Goal: Register for event/course

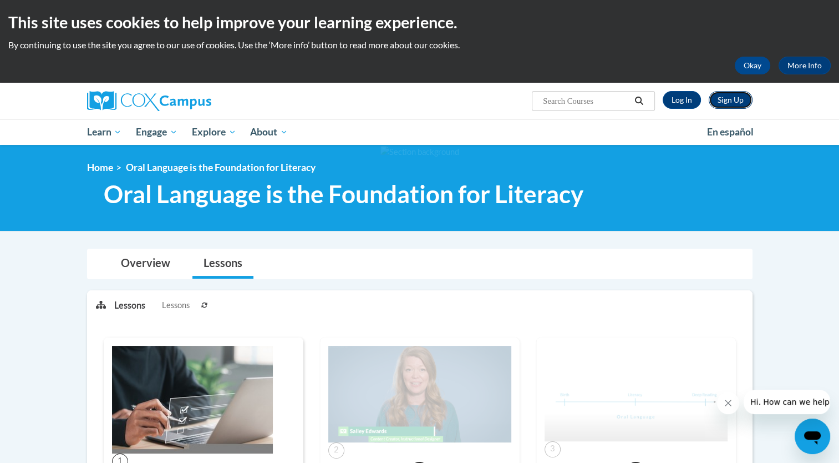
click at [717, 105] on link "Sign Up" at bounding box center [731, 100] width 44 height 18
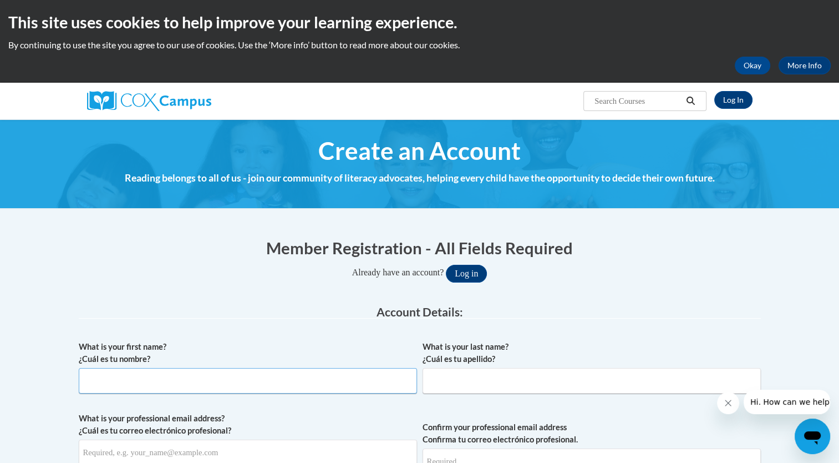
click at [183, 386] on input "What is your first name? ¿Cuál es tu nombre?" at bounding box center [248, 381] width 338 height 26
type input "Leola"
click at [470, 382] on input "What is your last name? ¿Cuál es tu apellido?" at bounding box center [592, 381] width 338 height 26
type input "d"
type input "Dyer"
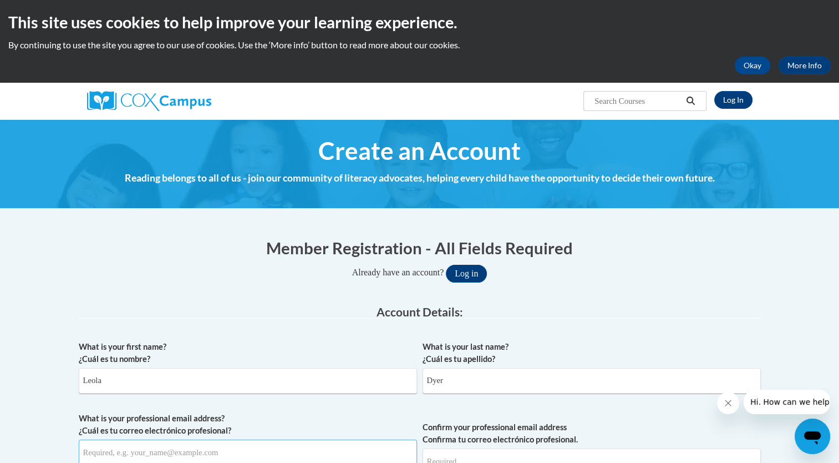
click at [225, 454] on input "What is your professional email address? ¿Cuál es tu correo electrónico profesi…" at bounding box center [248, 452] width 338 height 26
type input "leola.dyer@pioneerresa.org"
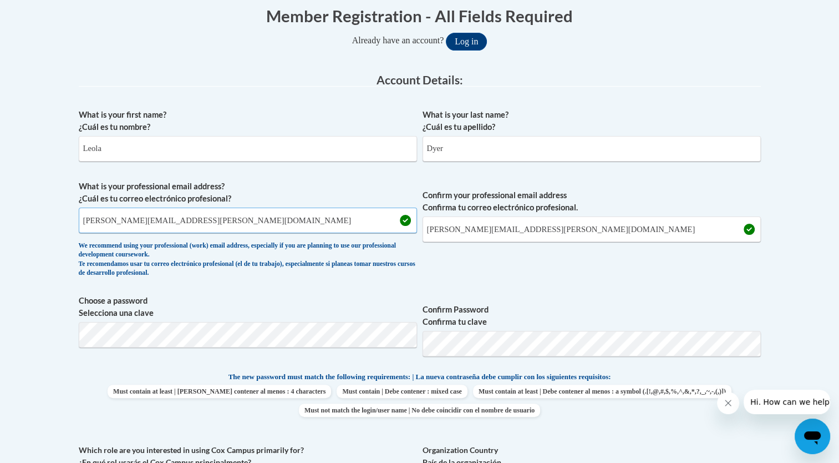
scroll to position [236, 0]
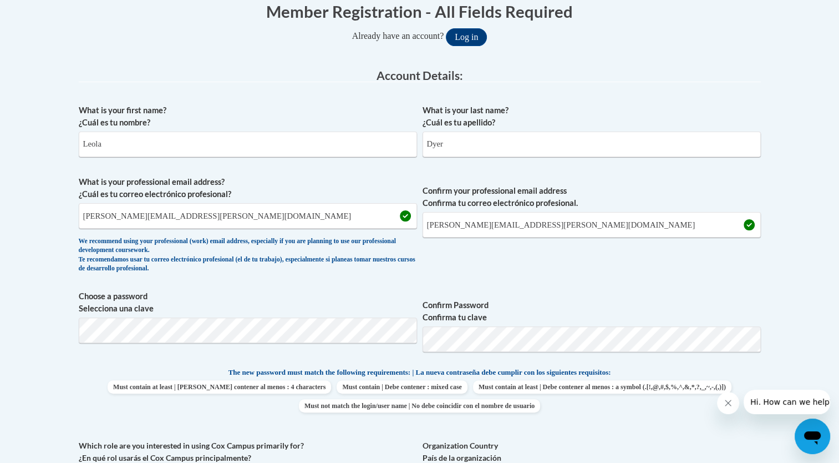
click at [806, 259] on body "This site uses cookies to help improve your learning experience. By continuing …" at bounding box center [419, 435] width 839 height 1343
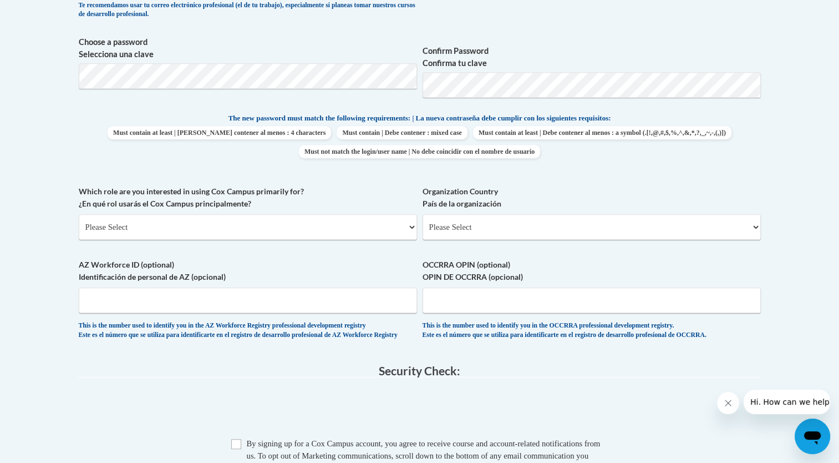
scroll to position [493, 0]
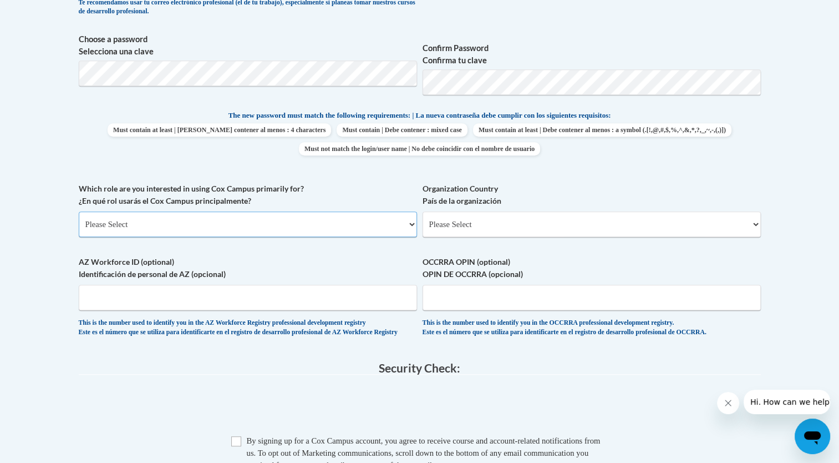
click at [226, 230] on select "Please Select College/University | Colegio/Universidad Community/Nonprofit Part…" at bounding box center [248, 224] width 338 height 26
select select "fbf2d438-af2f-41f8-98f1-81c410e29de3"
click at [79, 211] on select "Please Select College/University | Colegio/Universidad Community/Nonprofit Part…" at bounding box center [248, 224] width 338 height 26
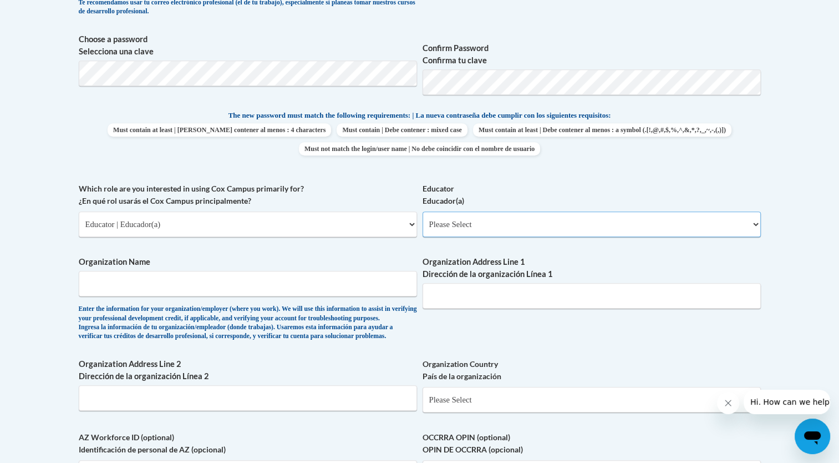
click at [467, 221] on select "Please Select Early Learning/Daycare Teacher/Family Home Care Provider | Maestr…" at bounding box center [592, 224] width 338 height 26
select select "8e40623d-54d0-45cd-9f92-5df65cd3f8cf"
click at [423, 211] on select "Please Select Early Learning/Daycare Teacher/Family Home Care Provider | Maestr…" at bounding box center [592, 224] width 338 height 26
click at [256, 281] on input "Organization Name" at bounding box center [248, 284] width 338 height 26
click at [542, 292] on input "Organization Address Line 1 Dirección de la organización Línea 1" at bounding box center [592, 296] width 338 height 26
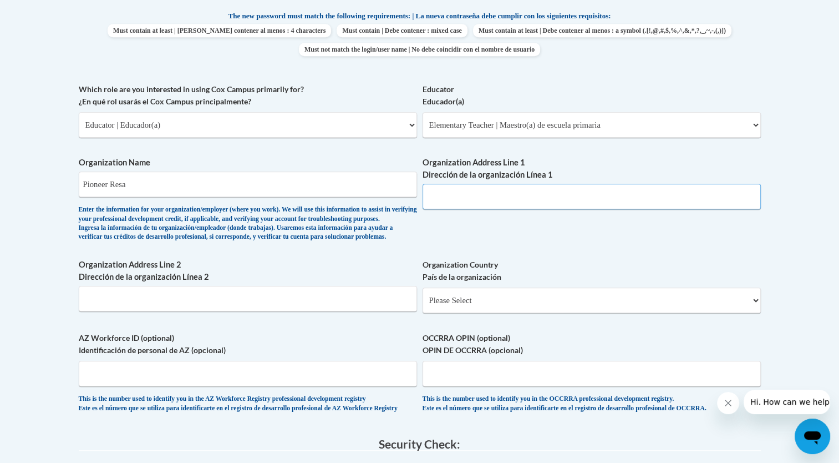
scroll to position [595, 0]
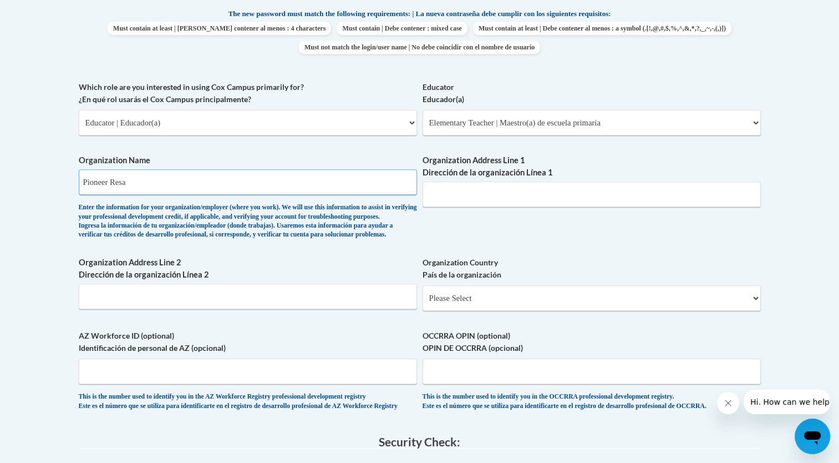
drag, startPoint x: 166, startPoint y: 184, endPoint x: 0, endPoint y: 204, distance: 167.7
drag, startPoint x: 153, startPoint y: 185, endPoint x: 7, endPoint y: 200, distance: 147.2
click at [7, 200] on body "This site uses cookies to help improve your learning experience. By continuing …" at bounding box center [419, 164] width 839 height 1519
type input "Pioneer Resa"
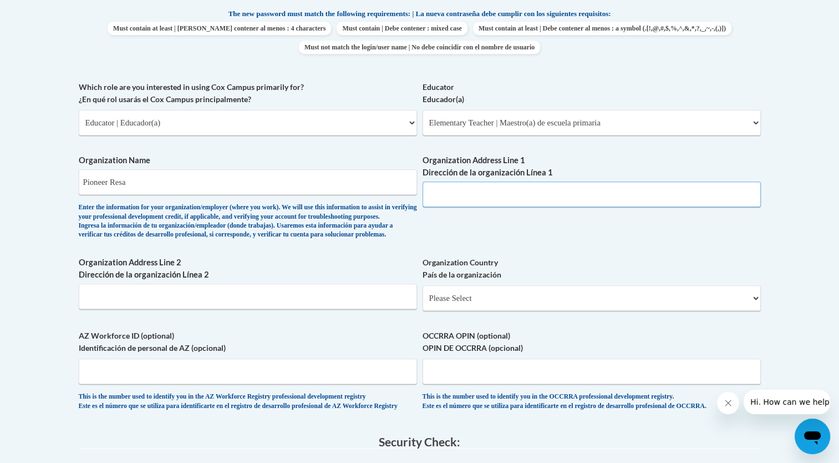
click at [452, 185] on input "Organization Address Line 1 Dirección de la organización Línea 1" at bounding box center [592, 194] width 338 height 26
type input "1342 Hwy 254"
click at [479, 311] on select "Please Select United States | Estados Unidos Outside of the United States | Fue…" at bounding box center [592, 298] width 338 height 26
select select "ad49bcad-a171-4b2e-b99c-48b446064914"
click at [423, 303] on select "Please Select United States | Estados Unidos Outside of the United States | Fue…" at bounding box center [592, 298] width 338 height 26
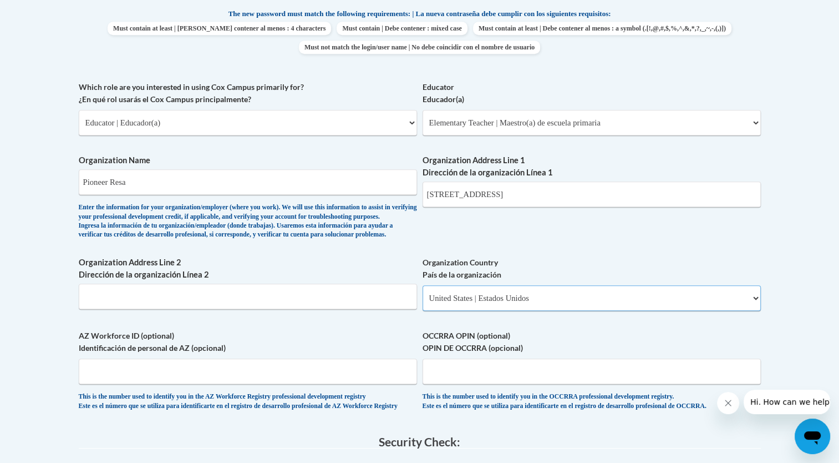
select select
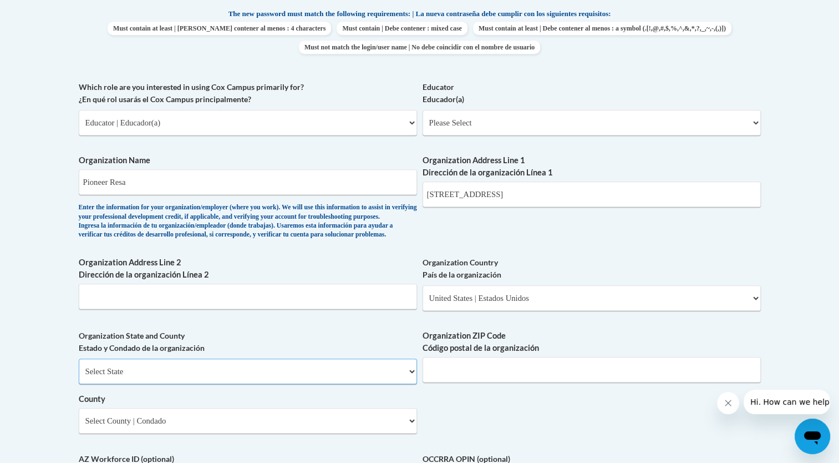
click at [210, 384] on select "Select State Alabama Alaska Arizona Arkansas California Colorado Connecticut De…" at bounding box center [248, 371] width 338 height 26
select select "Georgia"
click at [79, 377] on select "Select State Alabama Alaska Arizona Arkansas California Colorado Connecticut De…" at bounding box center [248, 371] width 338 height 26
click at [453, 382] on input "Organization ZIP Code Código postal de la organización" at bounding box center [592, 370] width 338 height 26
click at [471, 382] on input "30528" at bounding box center [592, 370] width 338 height 26
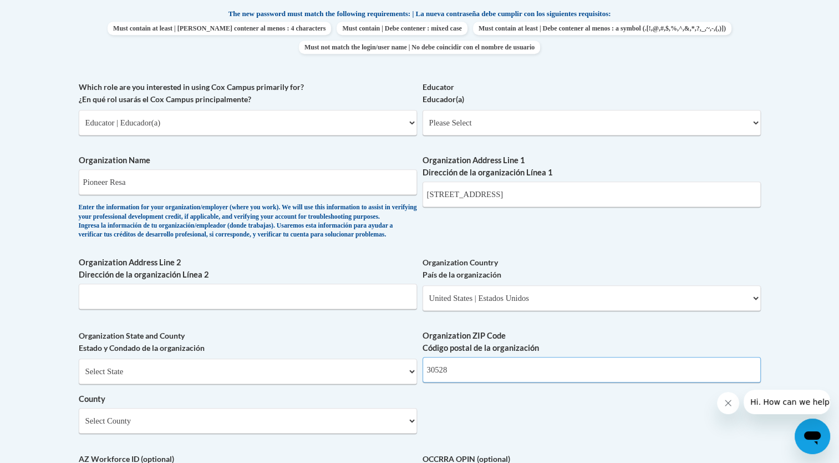
type input "30528"
click at [466, 444] on div "What is your first name? ¿Cuál es tu nombre? Leola What is your last name? ¿Cuá…" at bounding box center [420, 142] width 682 height 805
click at [249, 433] on select "Select County Appling Atkinson Bacon Baker Baldwin Banks Barrow Bartow Ben Hill…" at bounding box center [248, 421] width 338 height 26
select select "White"
click at [79, 426] on select "Select County Appling Atkinson Bacon Baker Baldwin Banks Barrow Bartow Ben Hill…" at bounding box center [248, 421] width 338 height 26
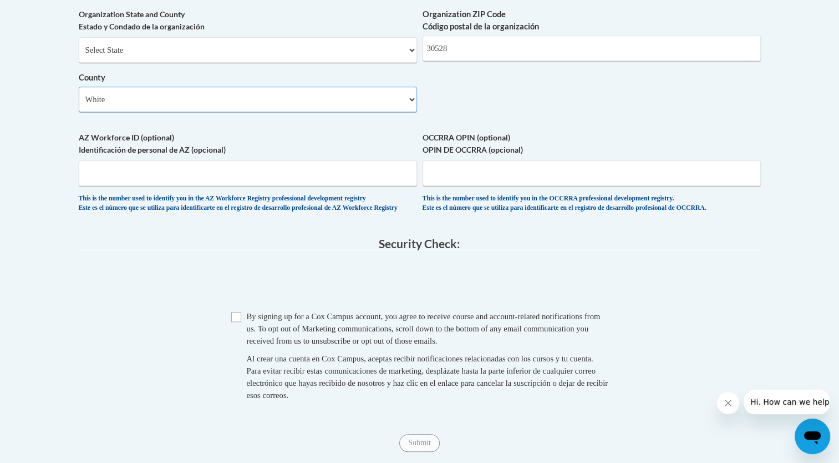
scroll to position [938, 0]
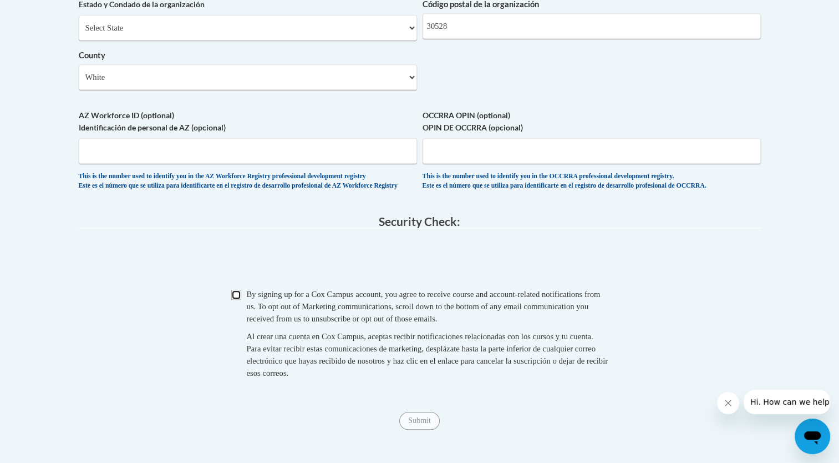
click at [239, 300] on input "Checkbox" at bounding box center [236, 295] width 10 height 10
checkbox input "true"
click at [419, 429] on input "Submit" at bounding box center [419, 421] width 40 height 18
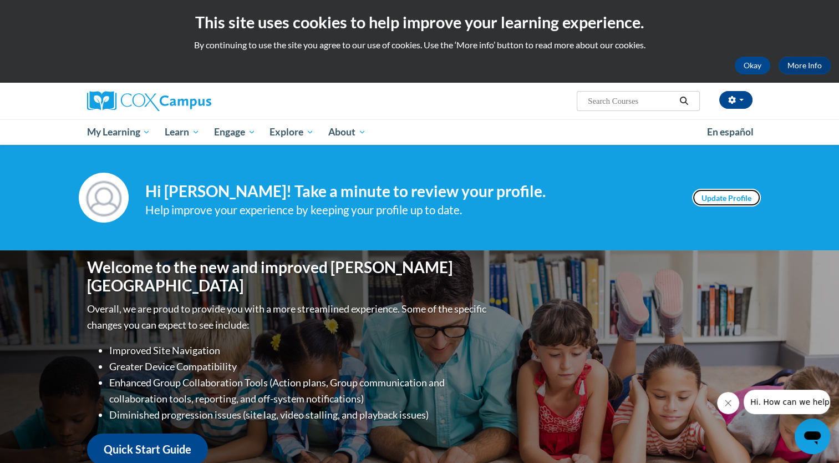
click at [710, 195] on link "Update Profile" at bounding box center [726, 198] width 69 height 18
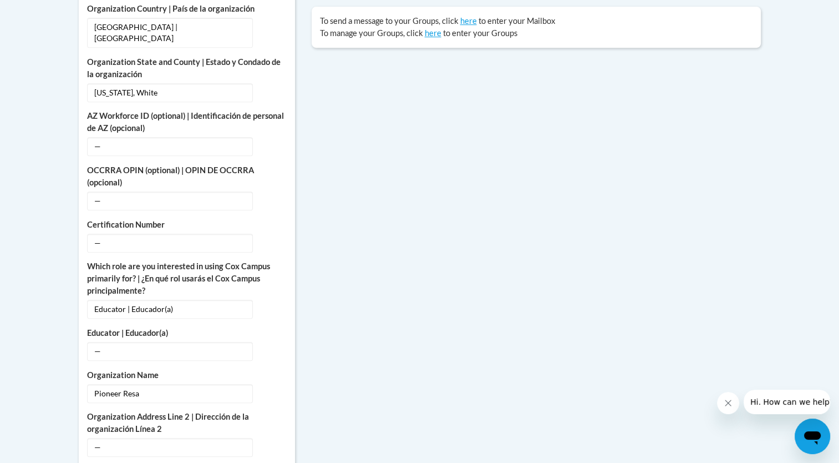
scroll to position [507, 0]
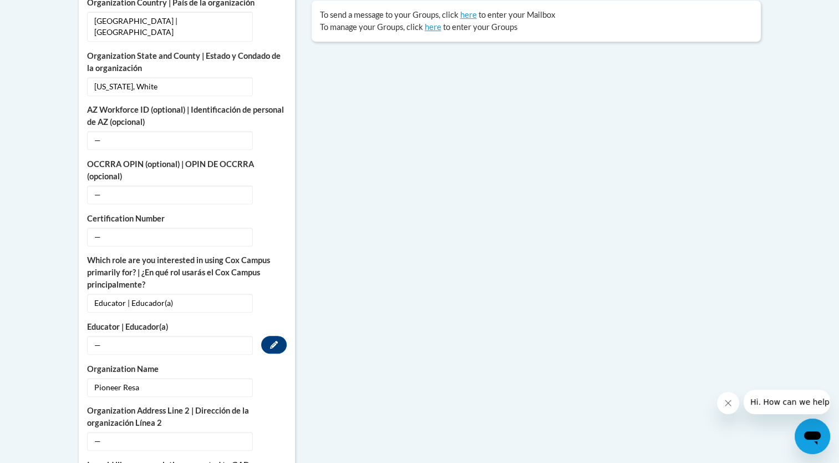
click at [210, 336] on span "—" at bounding box center [170, 345] width 166 height 19
click at [271, 338] on button "Edit" at bounding box center [274, 345] width 26 height 18
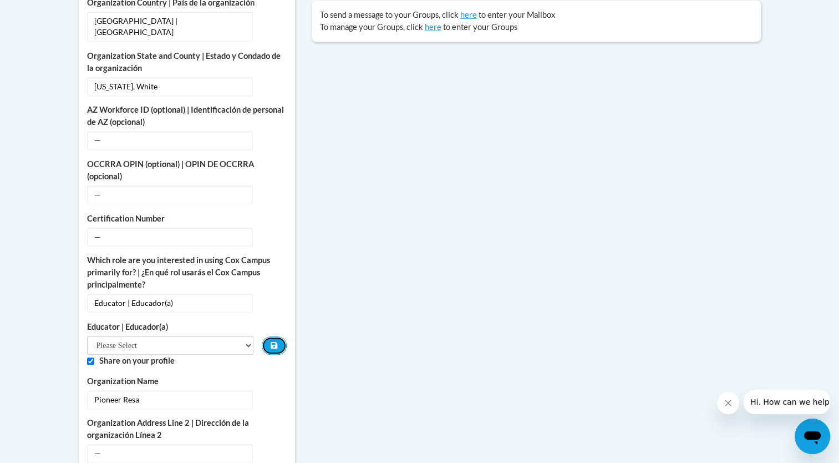
click at [271, 338] on button "Custom profile fields" at bounding box center [274, 345] width 24 height 18
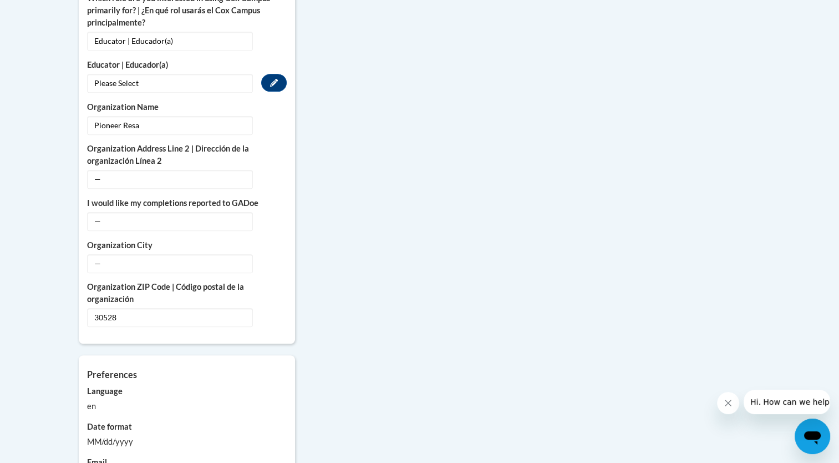
scroll to position [773, 0]
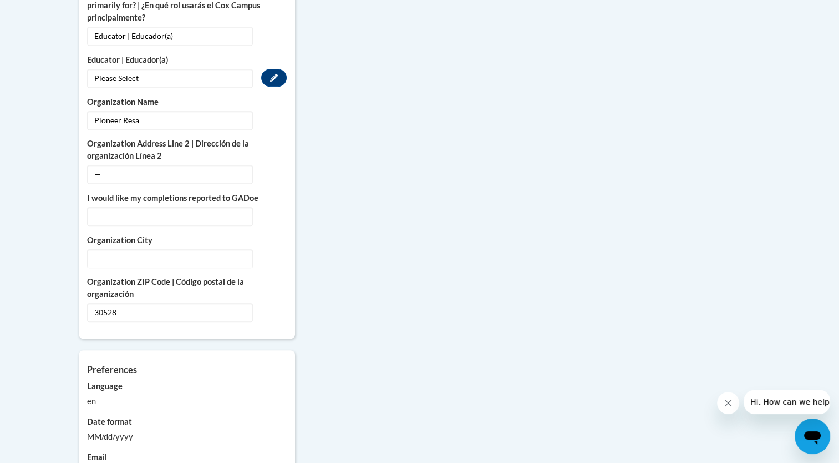
drag, startPoint x: 839, startPoint y: 287, endPoint x: 848, endPoint y: 323, distance: 36.6
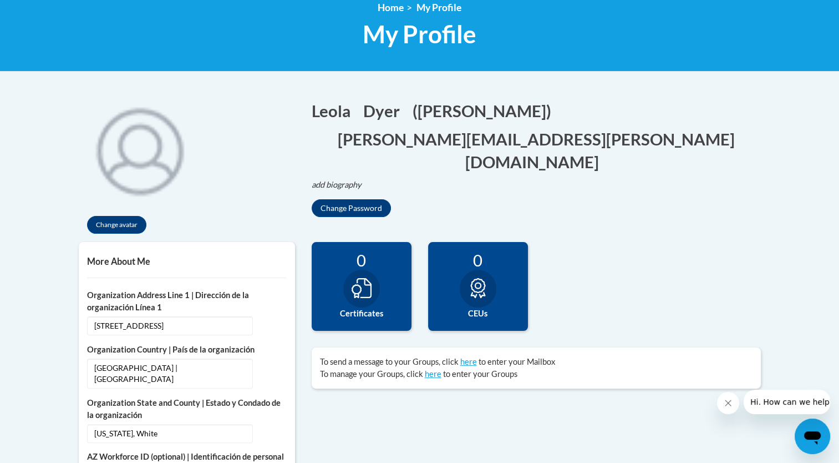
scroll to position [0, 0]
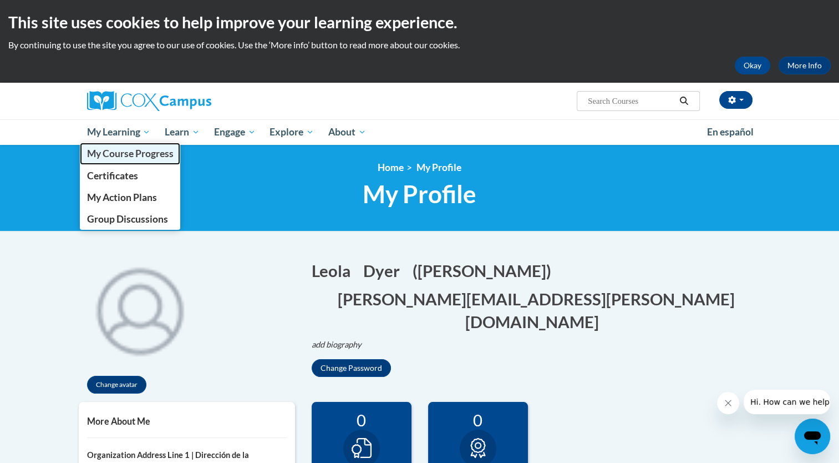
click at [124, 153] on span "My Course Progress" at bounding box center [130, 154] width 87 height 12
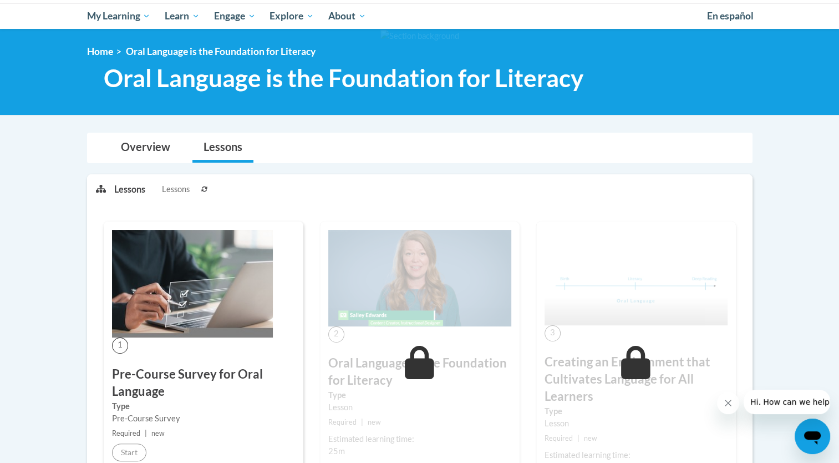
scroll to position [134, 0]
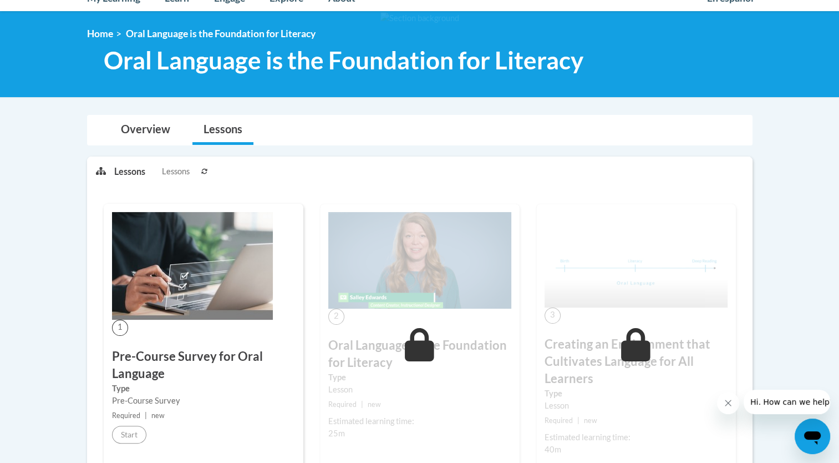
click at [251, 279] on img at bounding box center [192, 266] width 161 height 108
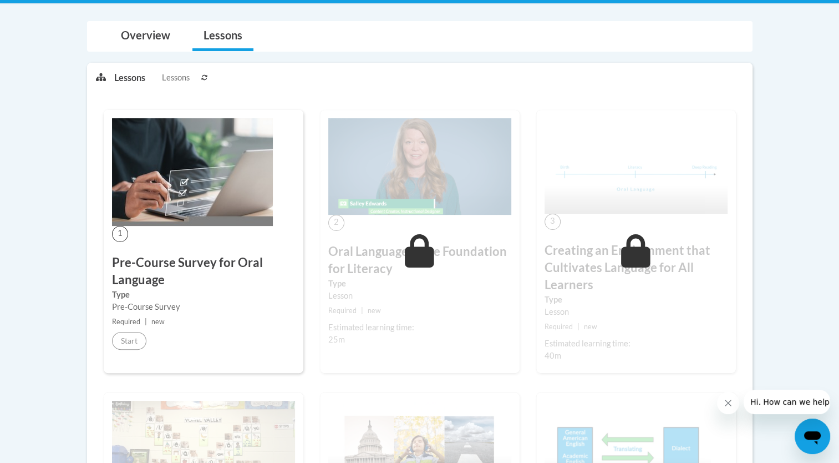
scroll to position [280, 0]
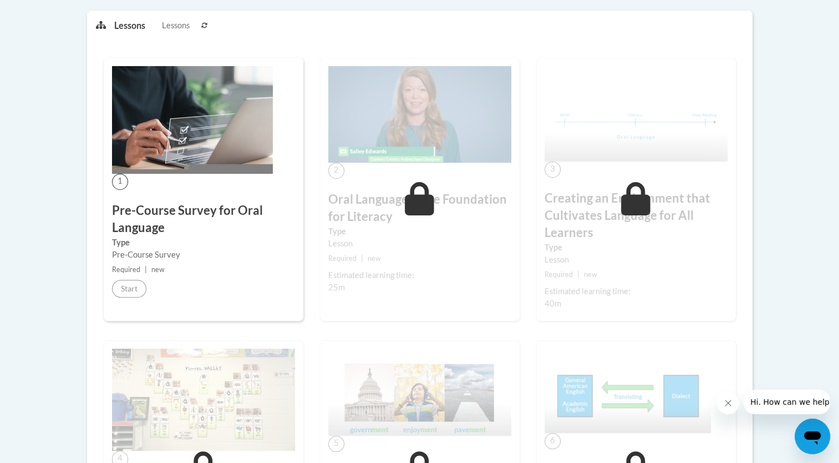
click at [178, 29] on span "Lessons" at bounding box center [176, 25] width 28 height 12
click at [205, 23] on icon at bounding box center [204, 26] width 6 height 6
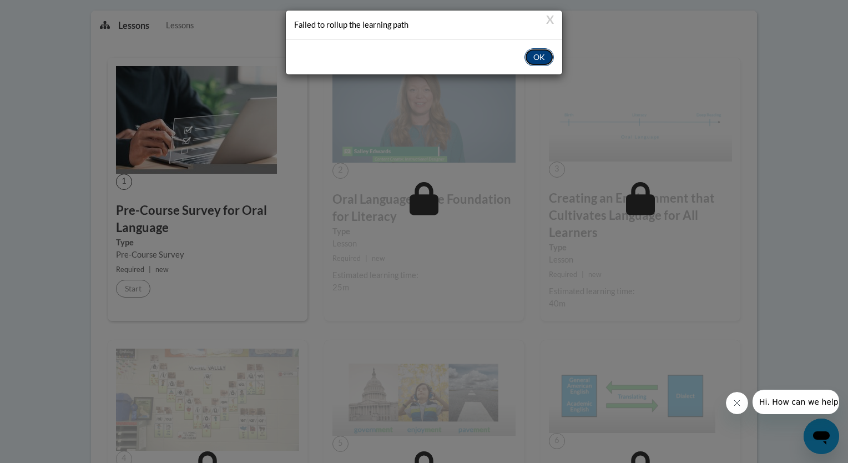
click at [537, 57] on button "OK" at bounding box center [538, 57] width 29 height 18
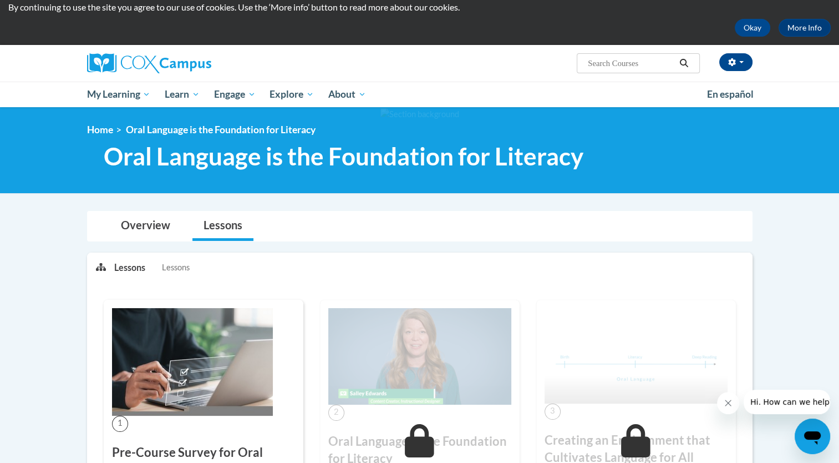
scroll to position [23, 0]
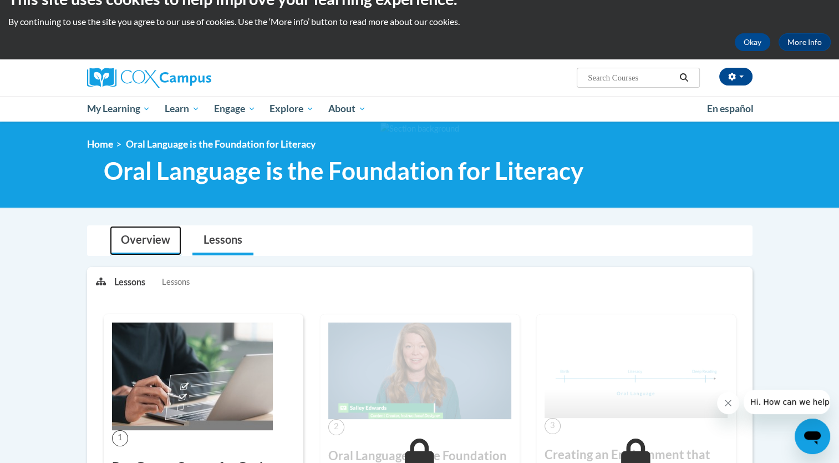
click at [146, 244] on link "Overview" at bounding box center [146, 240] width 72 height 29
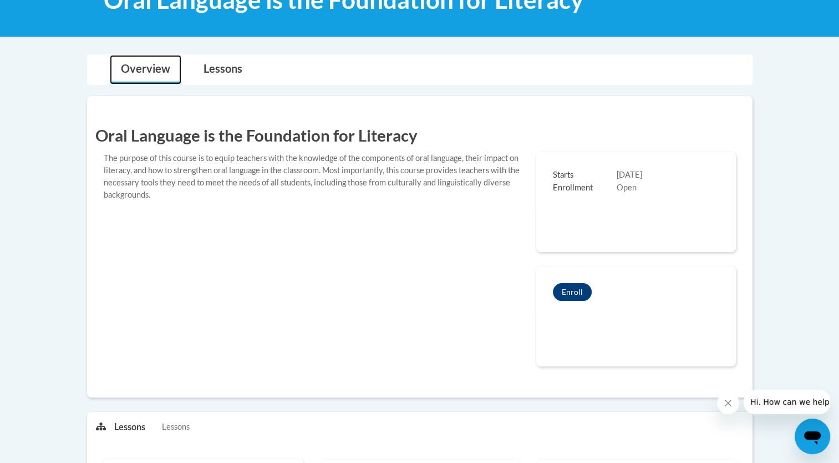
scroll to position [200, 0]
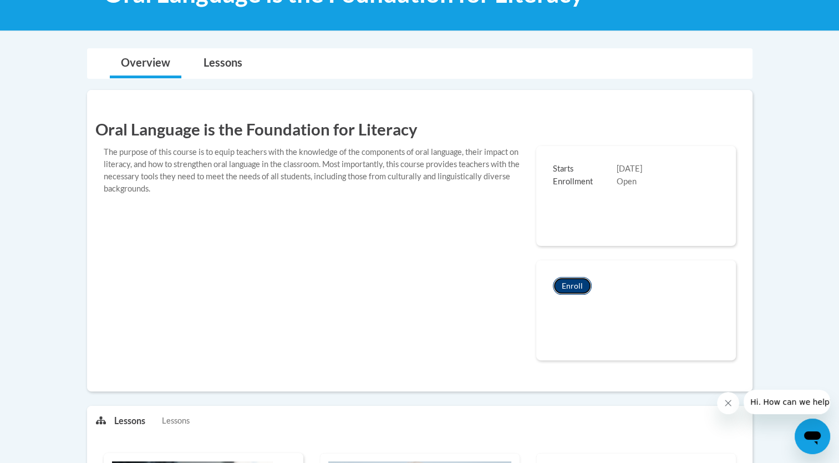
click at [572, 282] on button "Enroll" at bounding box center [572, 286] width 39 height 18
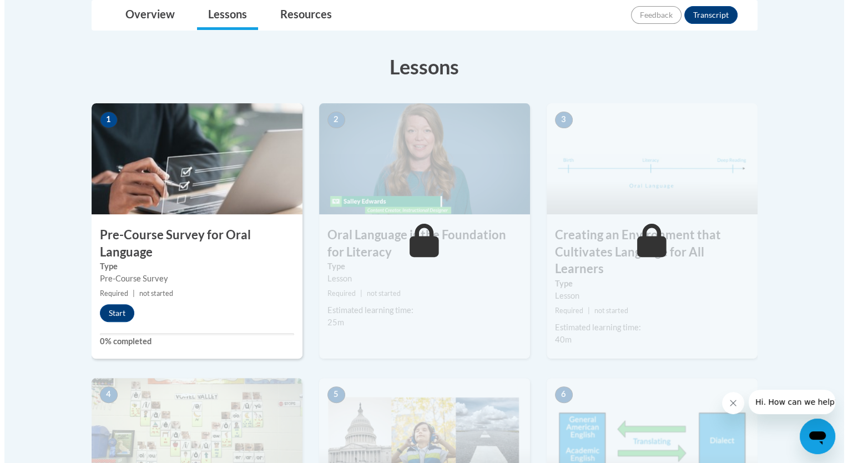
scroll to position [285, 0]
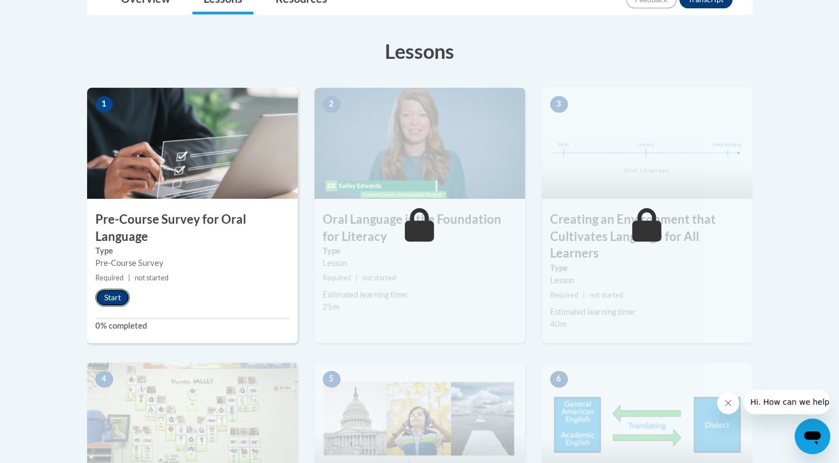
click at [115, 298] on button "Start" at bounding box center [112, 298] width 34 height 18
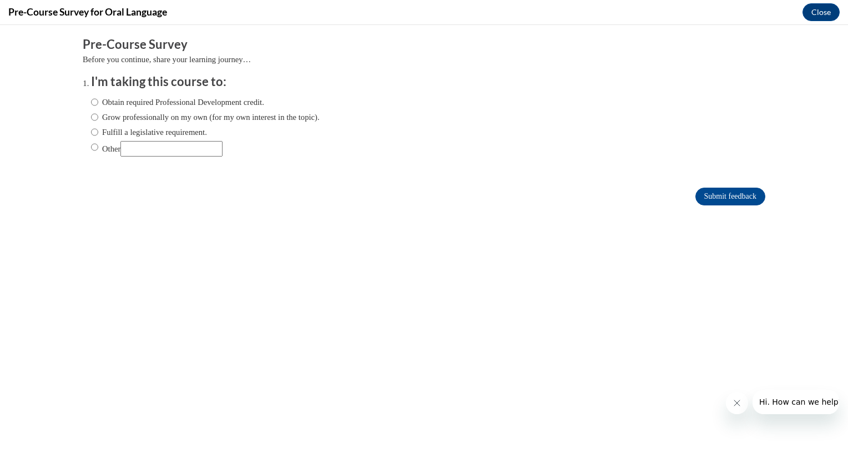
scroll to position [0, 0]
click at [91, 148] on input "Other" at bounding box center [94, 147] width 7 height 12
radio input "true"
click at [133, 147] on input "Other" at bounding box center [171, 149] width 102 height 16
type input "GaTapp"
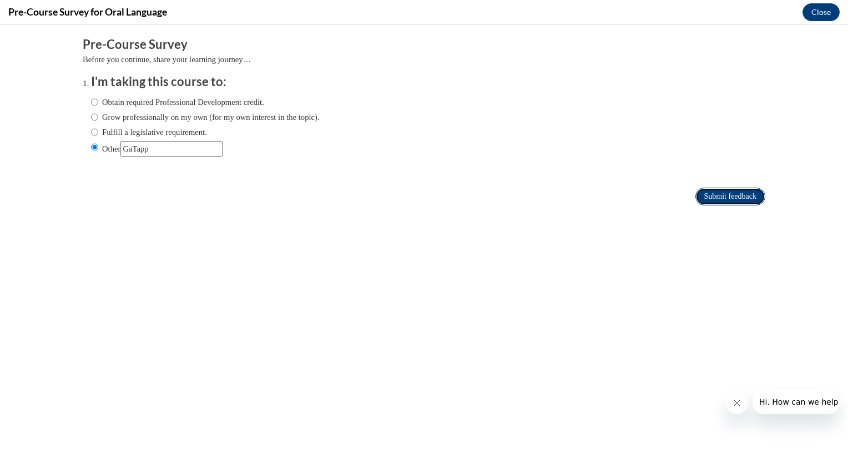
click at [701, 196] on input "Submit feedback" at bounding box center [730, 197] width 70 height 18
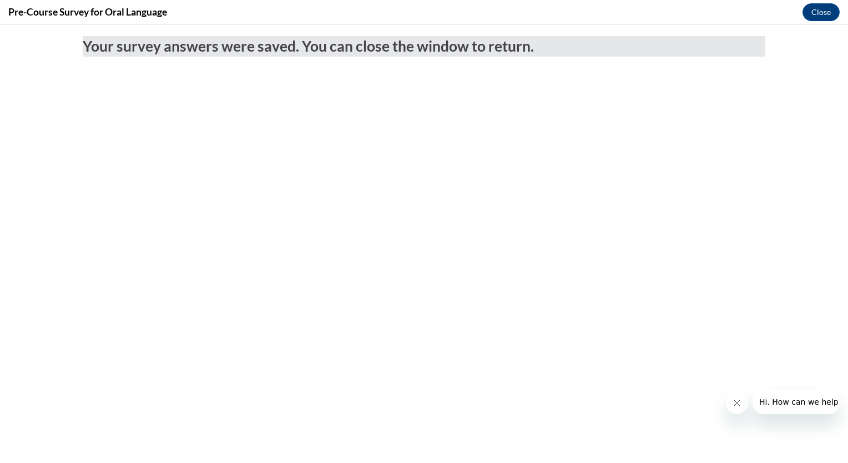
click at [736, 402] on icon "Close message from company" at bounding box center [737, 403] width 6 height 6
click at [813, 7] on button "Close" at bounding box center [820, 12] width 37 height 18
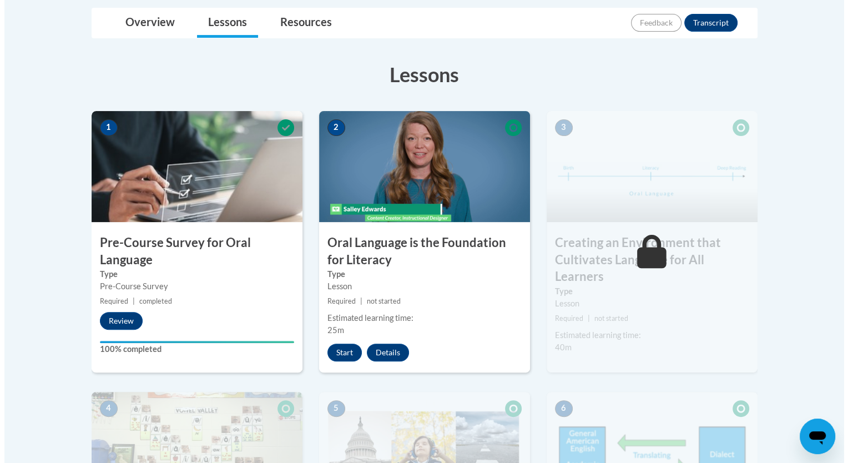
scroll to position [266, 0]
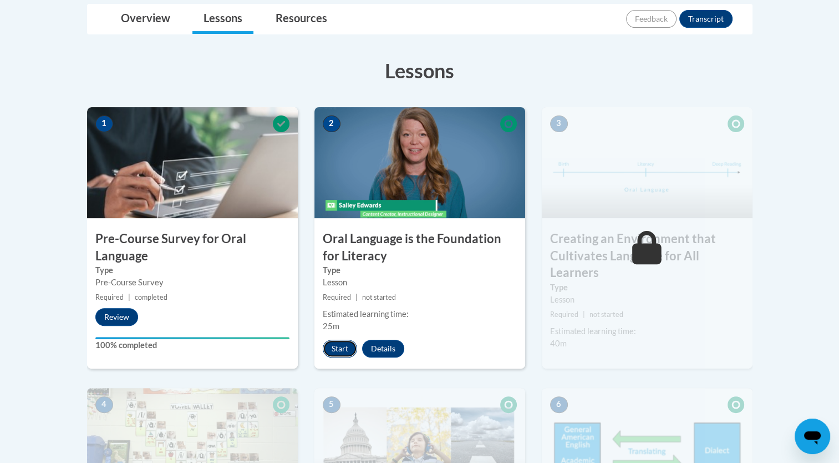
click at [336, 352] on button "Start" at bounding box center [340, 349] width 34 height 18
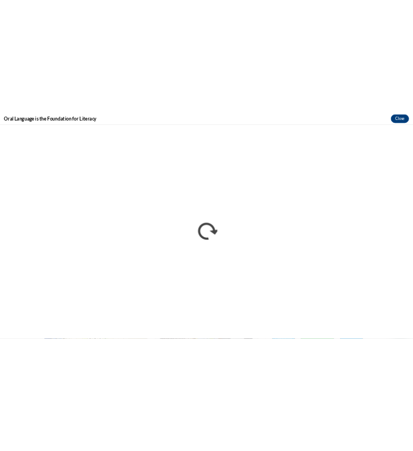
scroll to position [0, 0]
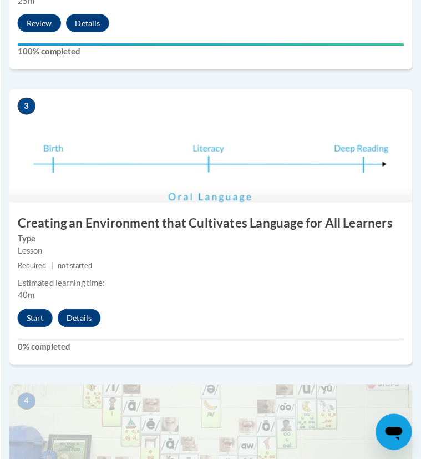
scroll to position [865, 0]
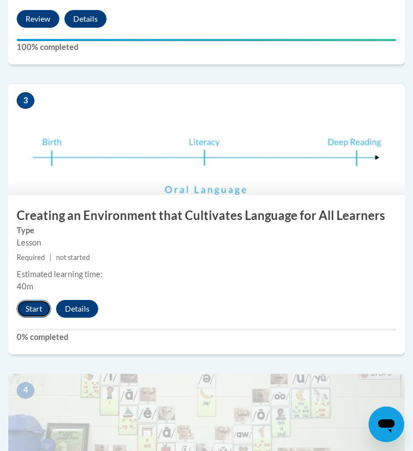
click at [35, 307] on button "Start" at bounding box center [34, 309] width 34 height 18
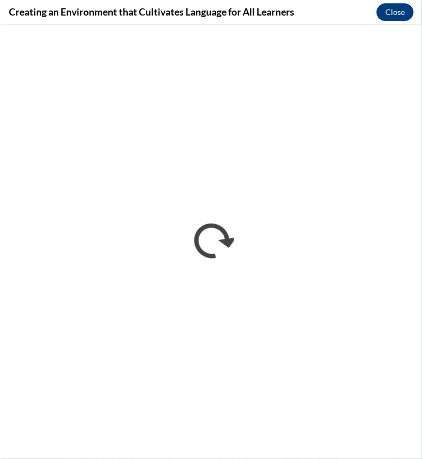
scroll to position [0, 0]
click at [394, 11] on button "Close" at bounding box center [394, 12] width 37 height 18
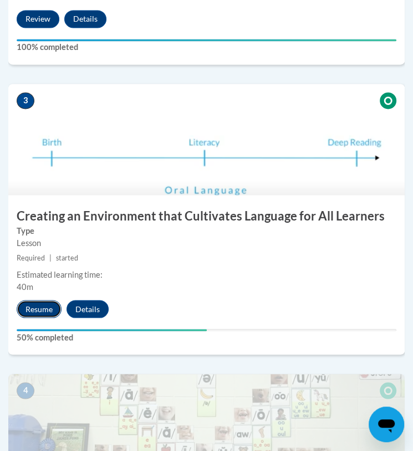
click at [47, 305] on button "Resume" at bounding box center [39, 309] width 45 height 18
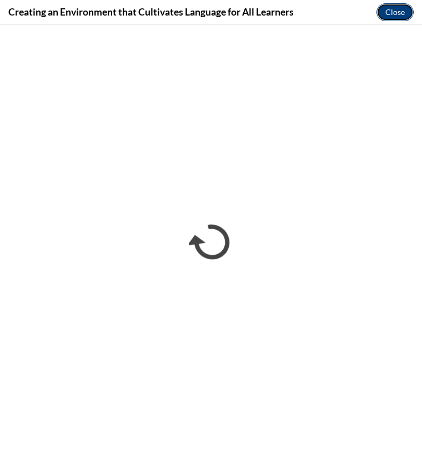
click at [397, 15] on button "Close" at bounding box center [394, 12] width 37 height 18
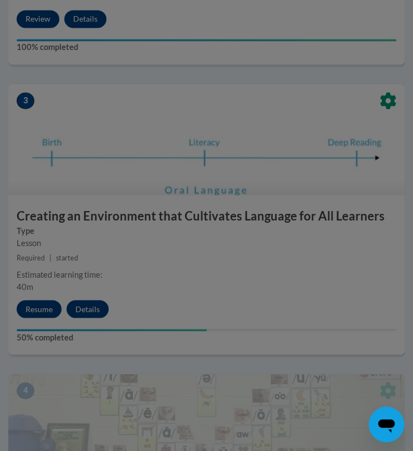
click at [31, 310] on div at bounding box center [206, 225] width 413 height 451
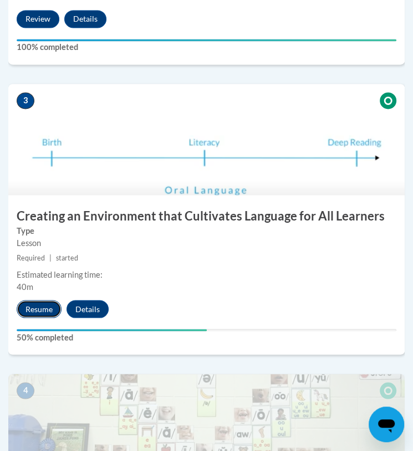
click at [37, 311] on button "Resume" at bounding box center [39, 309] width 45 height 18
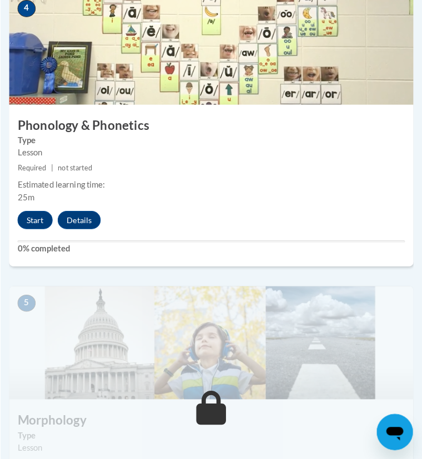
scroll to position [1243, 0]
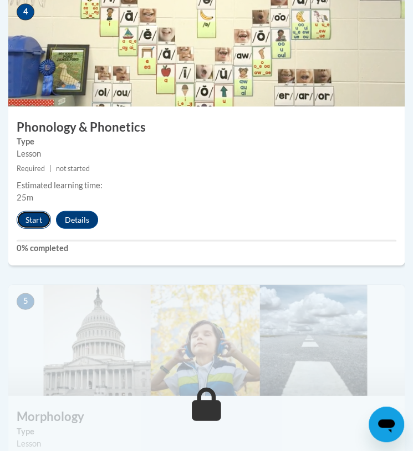
click at [31, 216] on button "Start" at bounding box center [34, 220] width 34 height 18
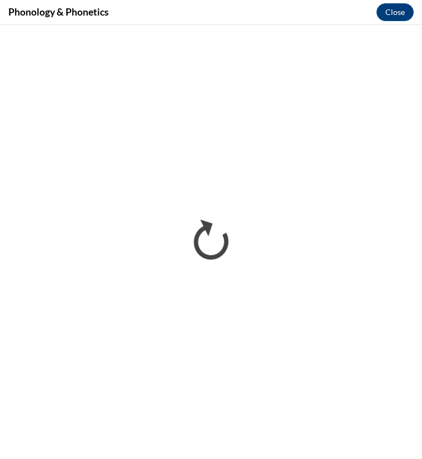
scroll to position [0, 0]
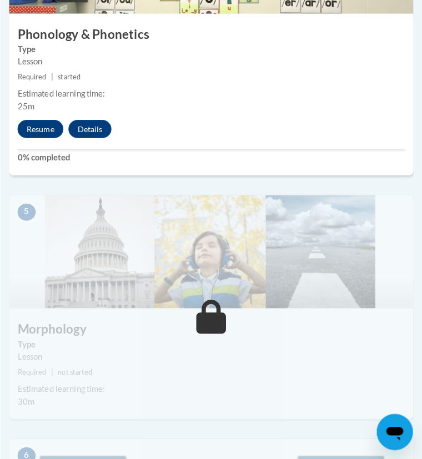
scroll to position [1332, 0]
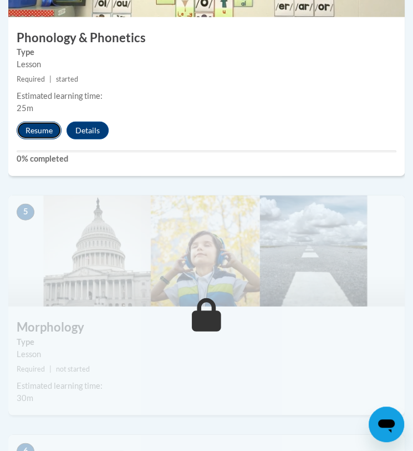
click at [32, 128] on button "Resume" at bounding box center [39, 131] width 45 height 18
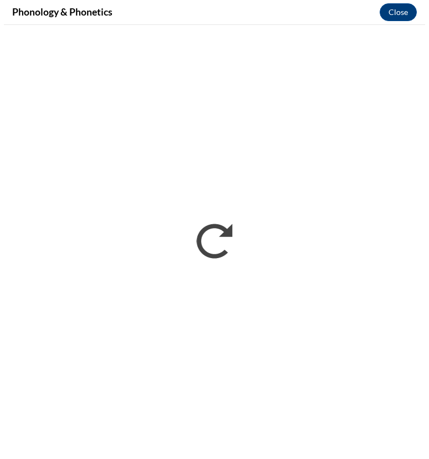
scroll to position [0, 0]
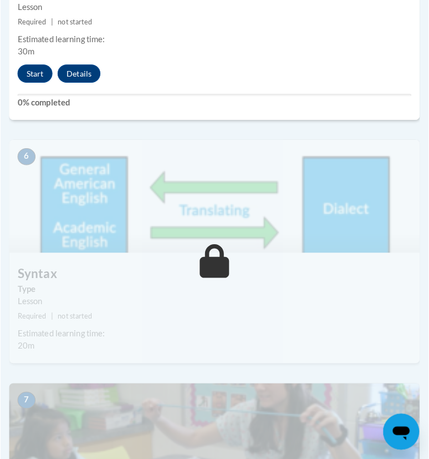
scroll to position [1627, 0]
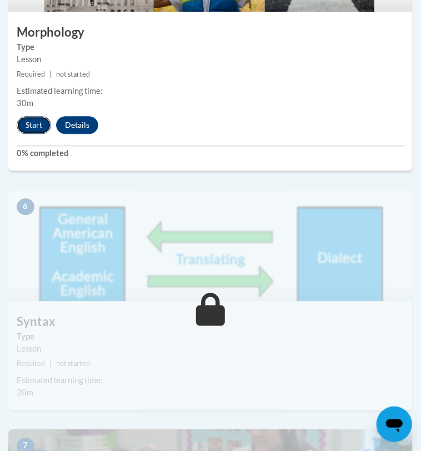
click at [47, 134] on button "Start" at bounding box center [34, 125] width 34 height 18
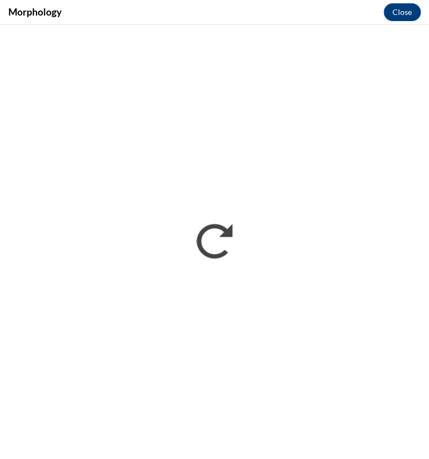
scroll to position [0, 0]
click at [409, 13] on button "Close" at bounding box center [402, 12] width 37 height 18
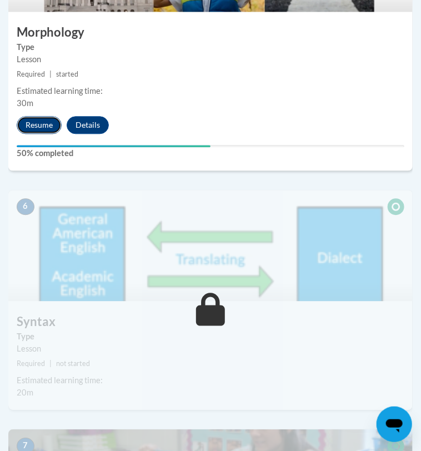
click at [42, 134] on button "Resume" at bounding box center [39, 125] width 45 height 18
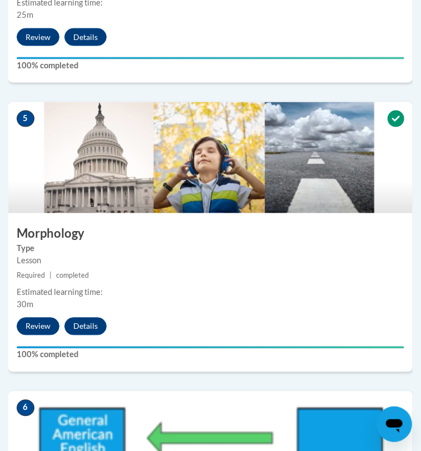
scroll to position [190, 0]
